Goal: Task Accomplishment & Management: Use online tool/utility

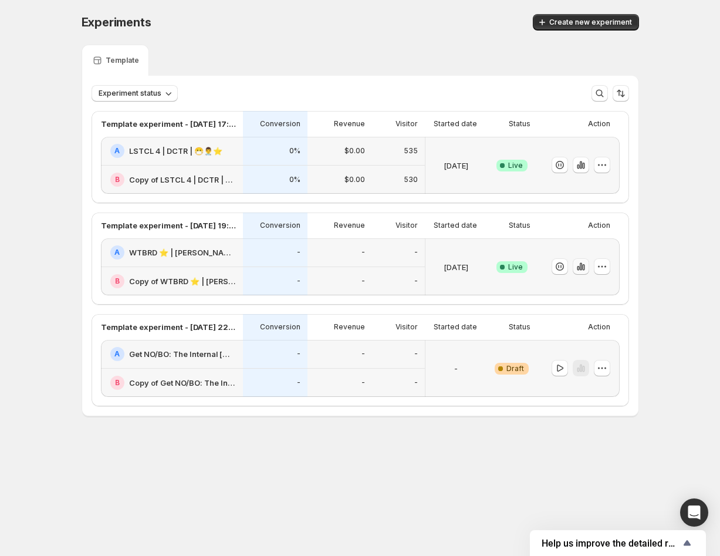
click at [577, 266] on icon "button" at bounding box center [581, 266] width 12 height 12
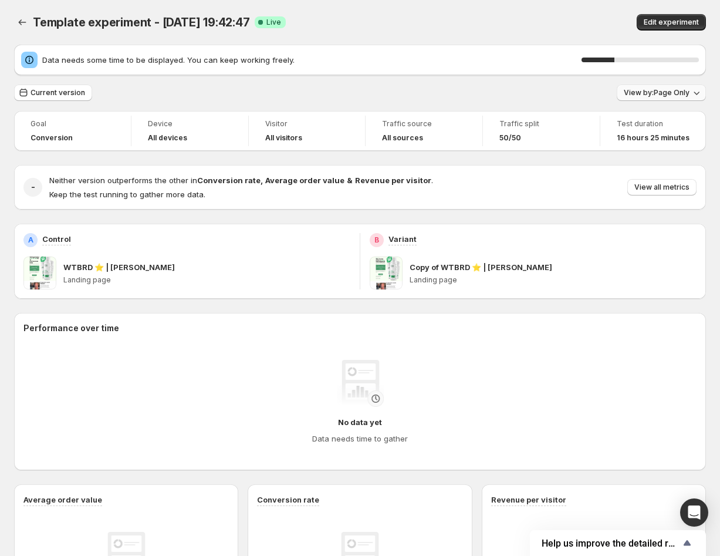
click at [658, 97] on span "View by: Page Only" at bounding box center [657, 92] width 66 height 9
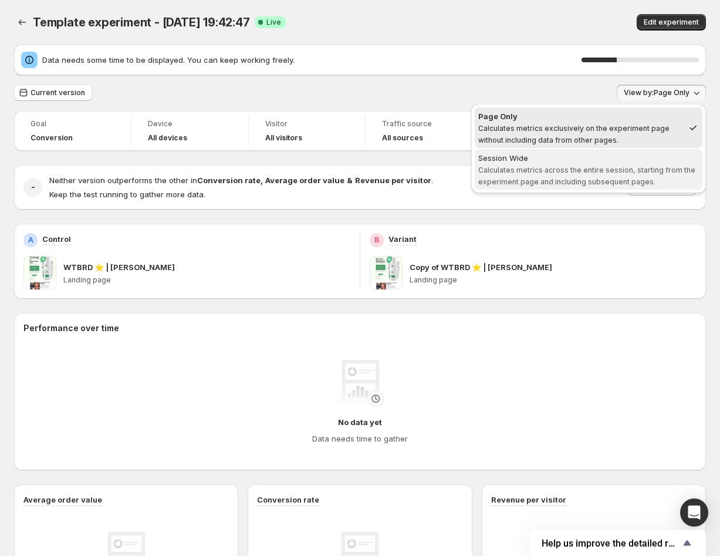
click at [621, 150] on button "Session Wide Calculates metrics across the entire session, starting from the ex…" at bounding box center [589, 169] width 228 height 40
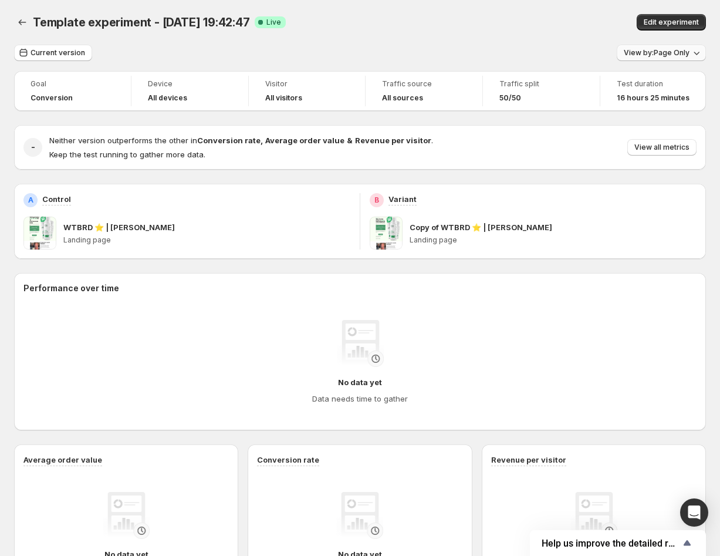
click at [681, 56] on span "View by: Page Only" at bounding box center [657, 52] width 66 height 9
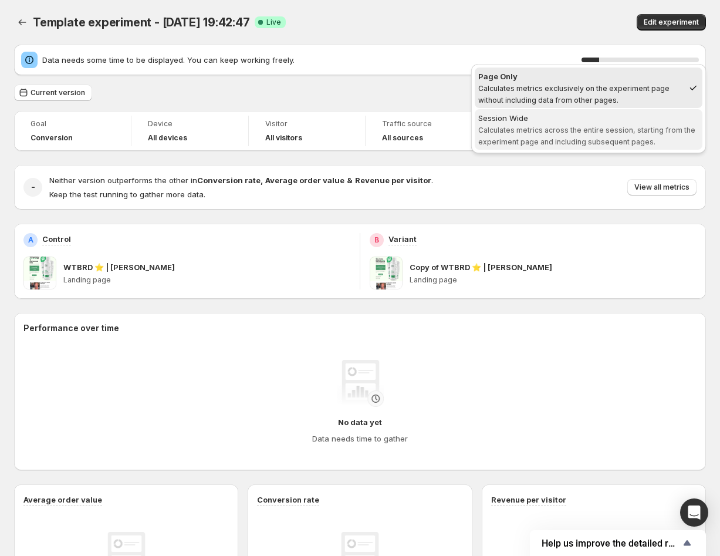
click at [627, 116] on div "Session Wide" at bounding box center [588, 118] width 221 height 12
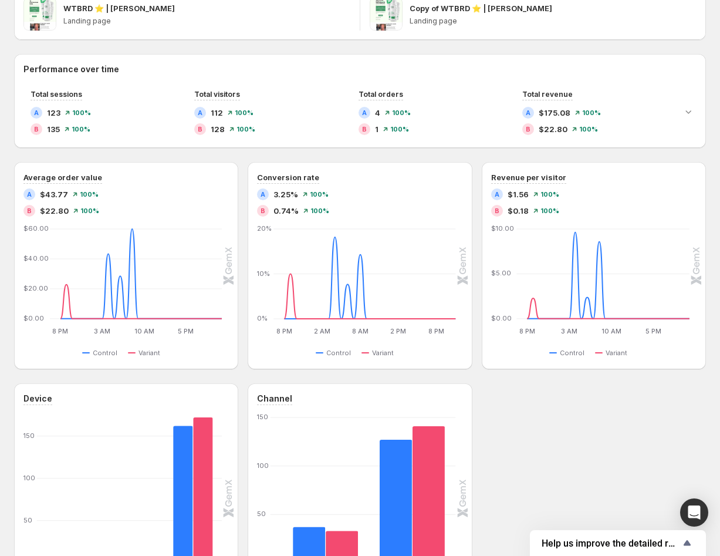
scroll to position [340, 0]
